Goal: Find specific page/section: Locate item on page

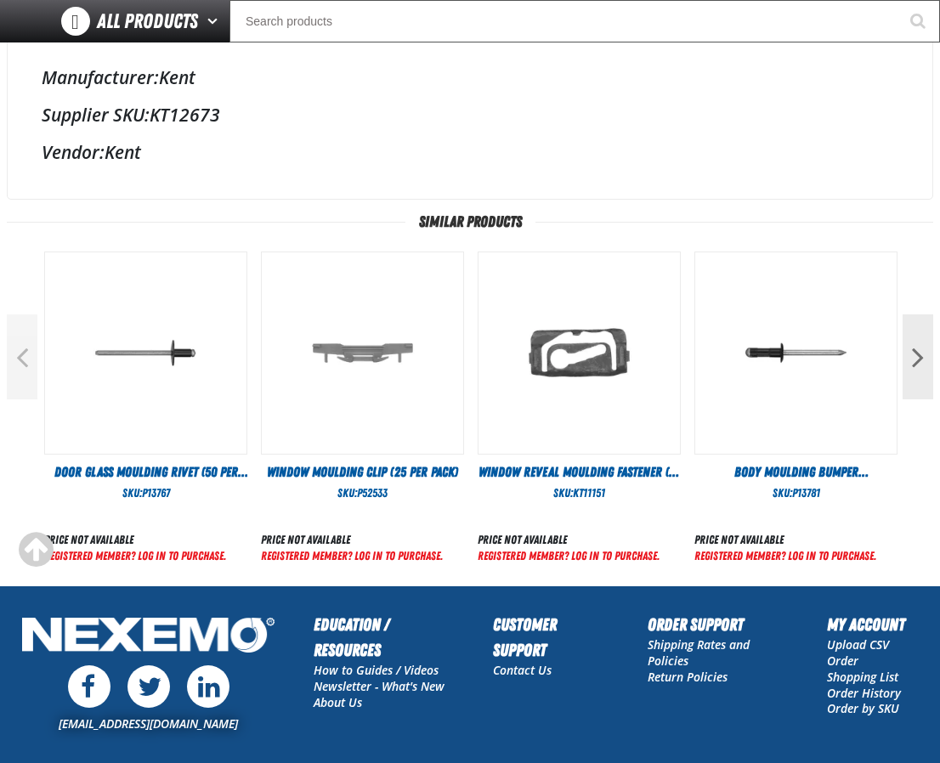
scroll to position [505, 0]
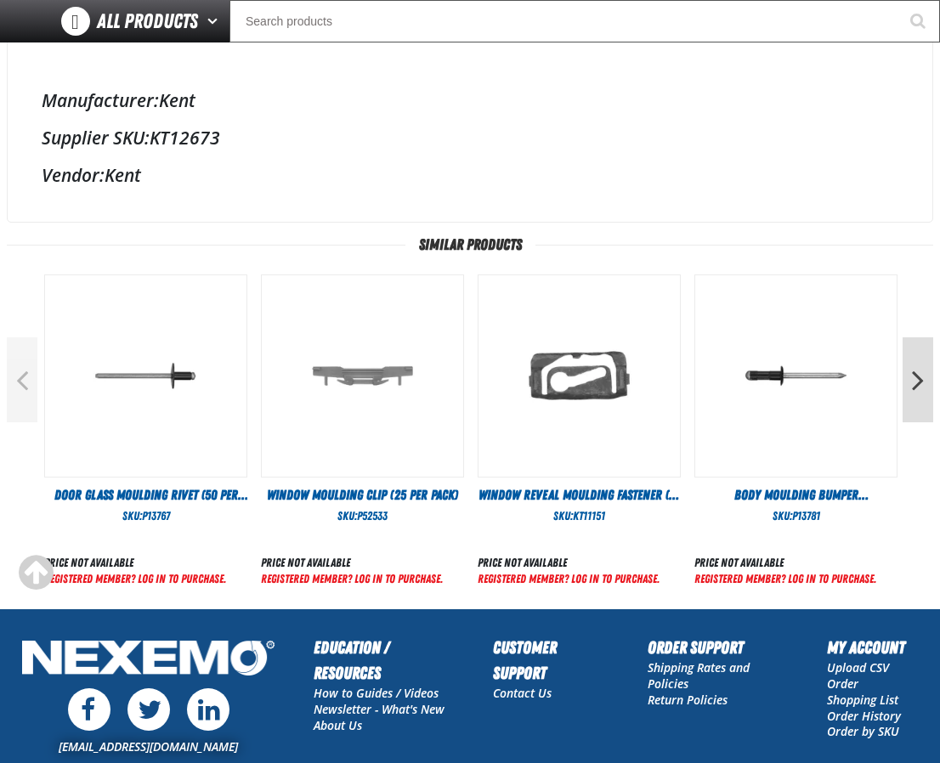
click at [920, 390] on button "Next" at bounding box center [917, 379] width 31 height 85
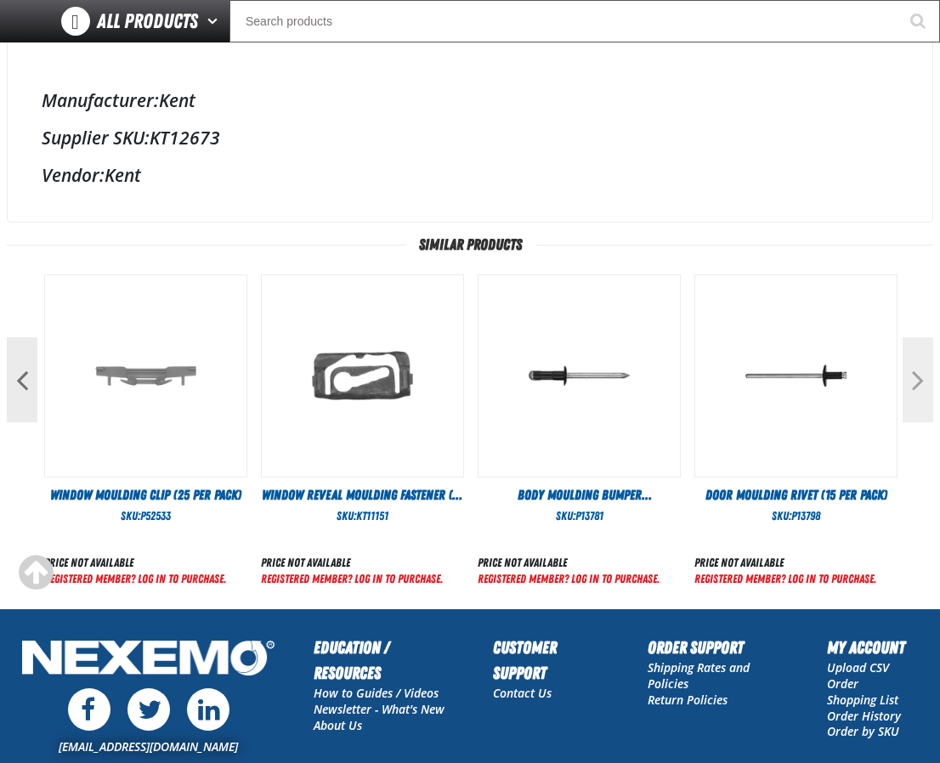
click at [920, 390] on button "Next" at bounding box center [917, 379] width 31 height 85
click at [922, 373] on button "Next" at bounding box center [917, 379] width 31 height 85
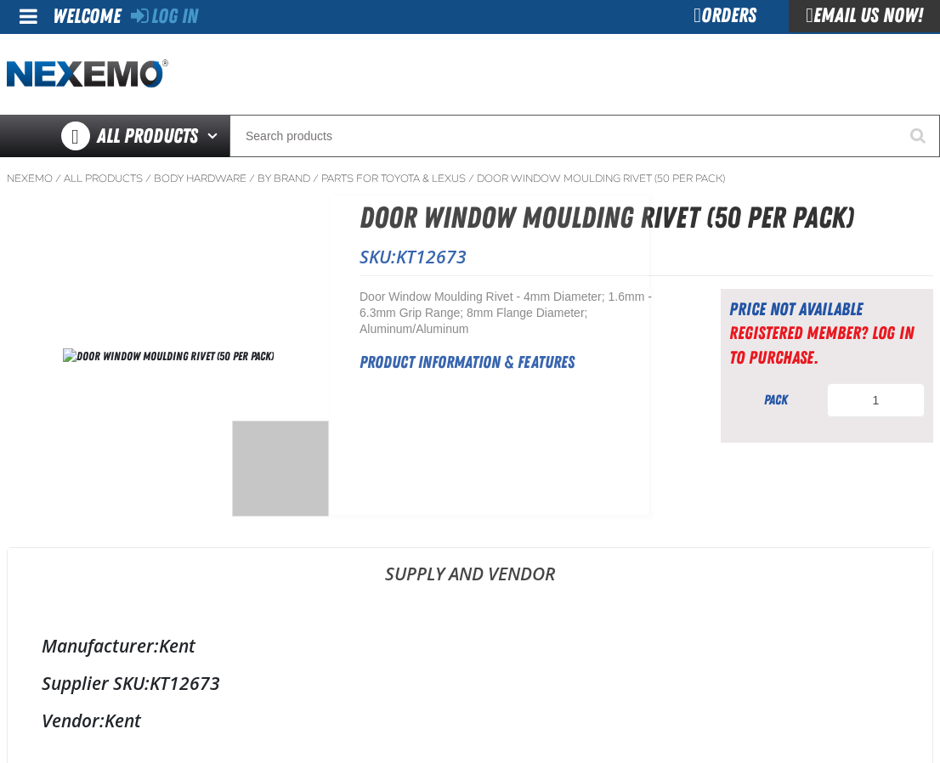
scroll to position [0, 0]
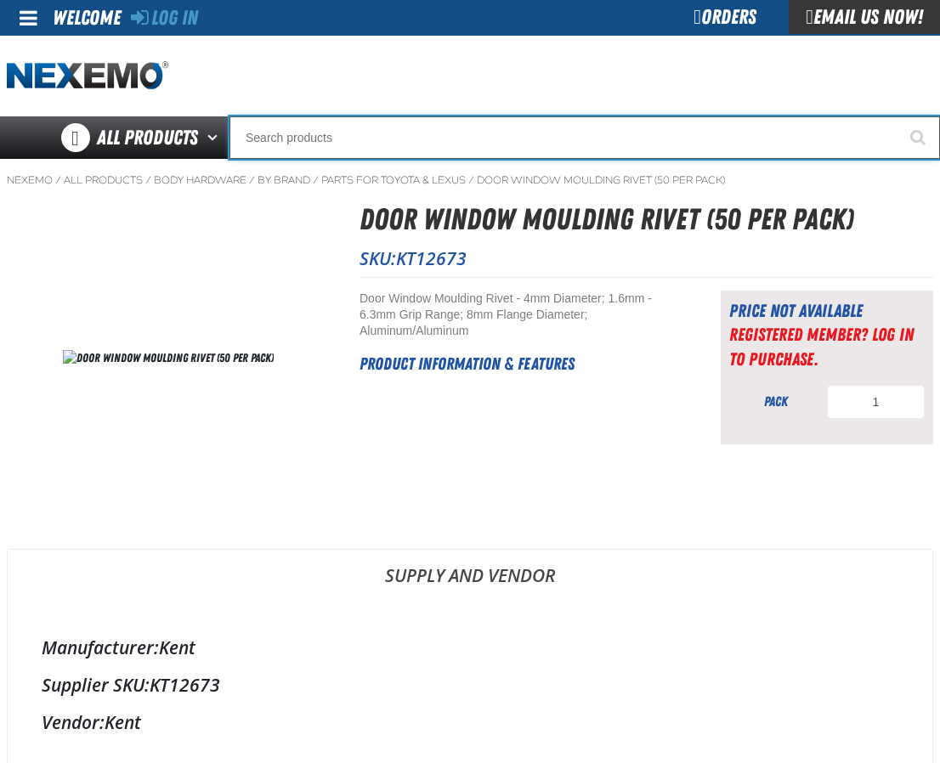
click at [292, 131] on input "Search" at bounding box center [584, 137] width 710 height 42
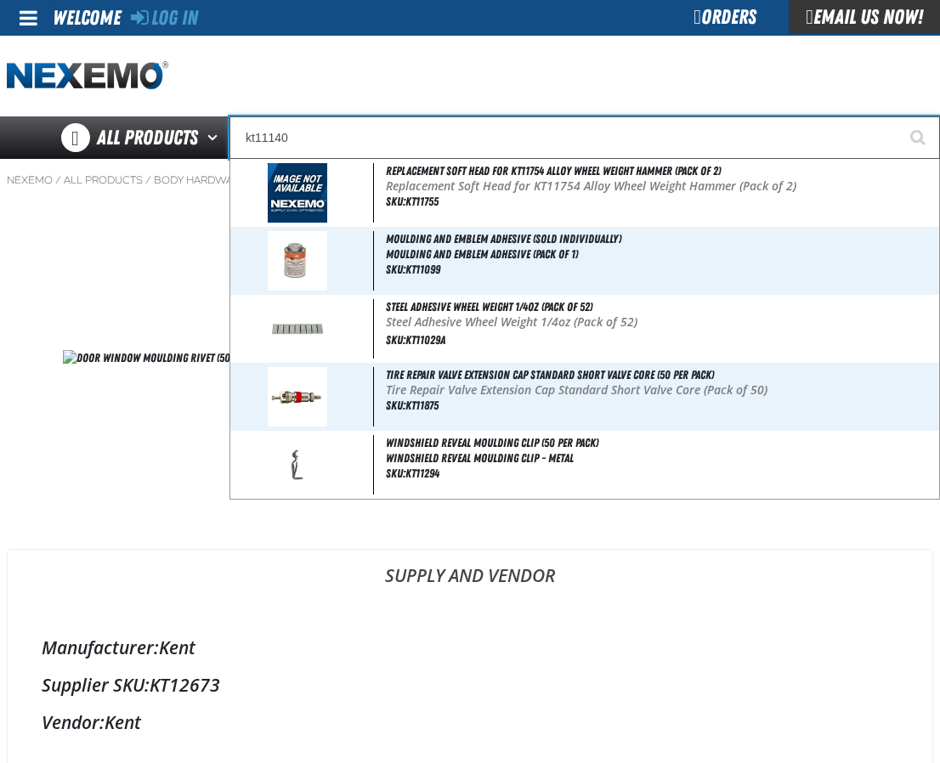
type input "kt11140"
click at [897, 116] on button "Start Searching" at bounding box center [918, 137] width 42 height 42
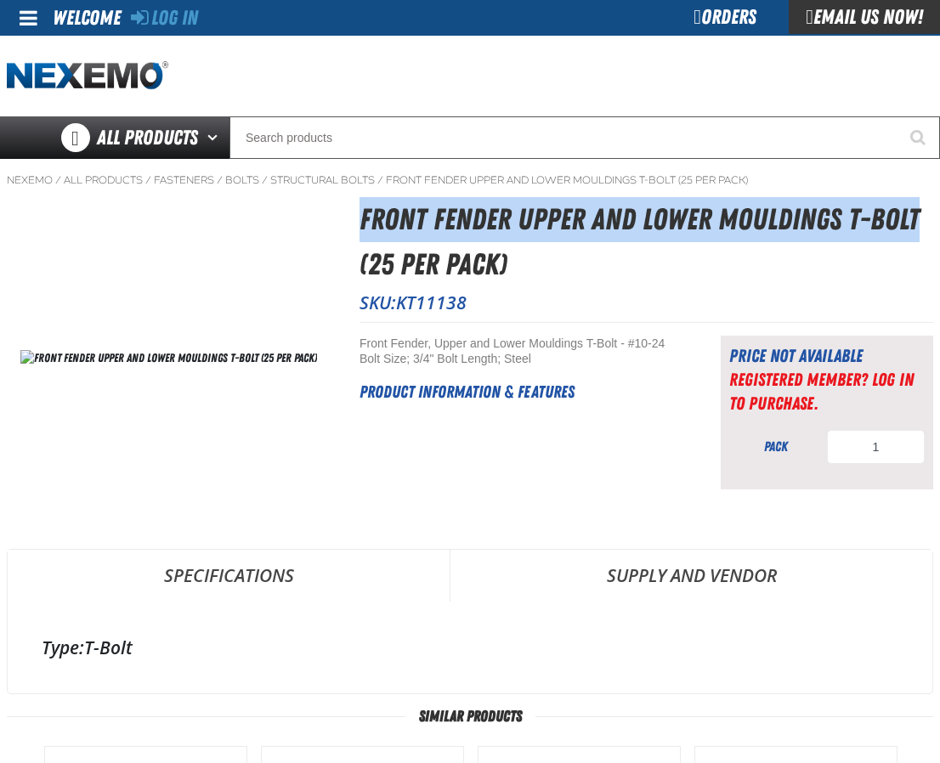
drag, startPoint x: 916, startPoint y: 218, endPoint x: 365, endPoint y: 227, distance: 551.6
click at [365, 227] on h1 "Front Fender Upper and Lower Mouldings T-Bolt (25 per pack)" at bounding box center [646, 241] width 574 height 89
copy h1 "Front Fender Upper and Lower Mouldings T-Bolt"
